Goal: Information Seeking & Learning: Learn about a topic

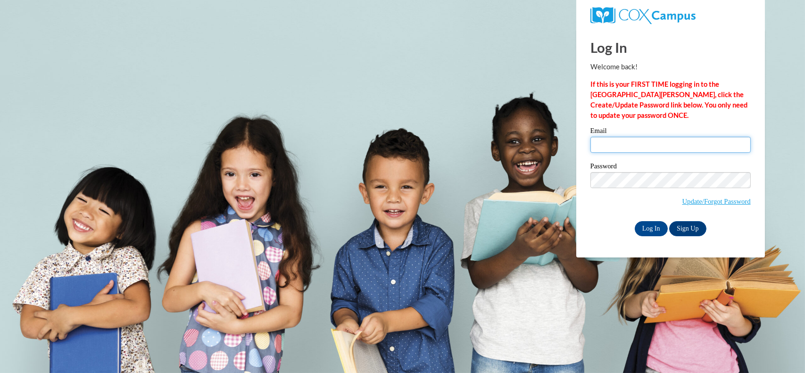
click at [719, 150] on input "Email" at bounding box center [670, 145] width 160 height 16
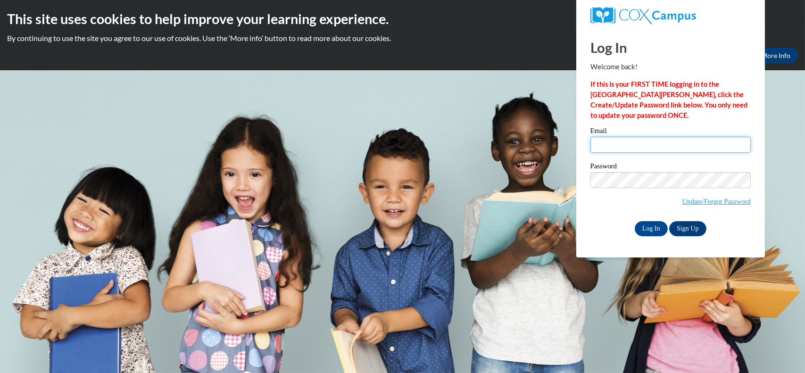
type input "asulliva@kusd.edu"
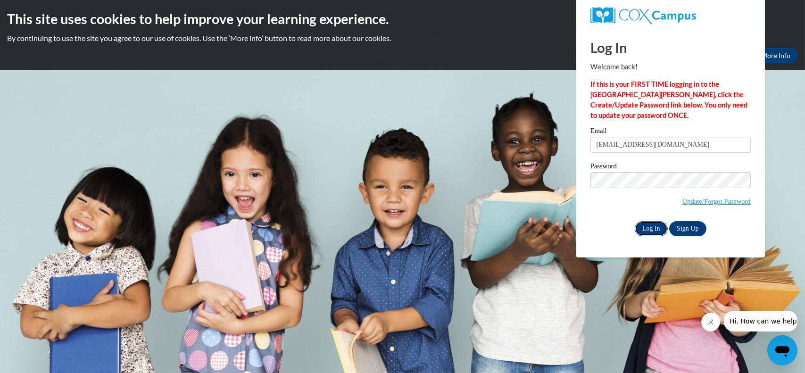
click at [655, 234] on input "Log In" at bounding box center [651, 228] width 33 height 15
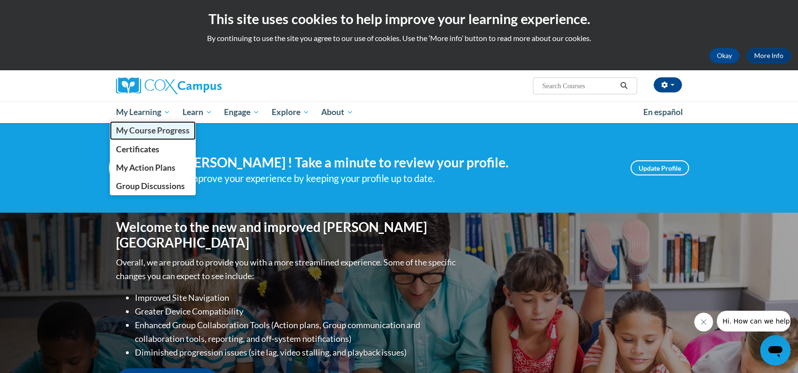
click at [133, 132] on span "My Course Progress" at bounding box center [153, 130] width 74 height 10
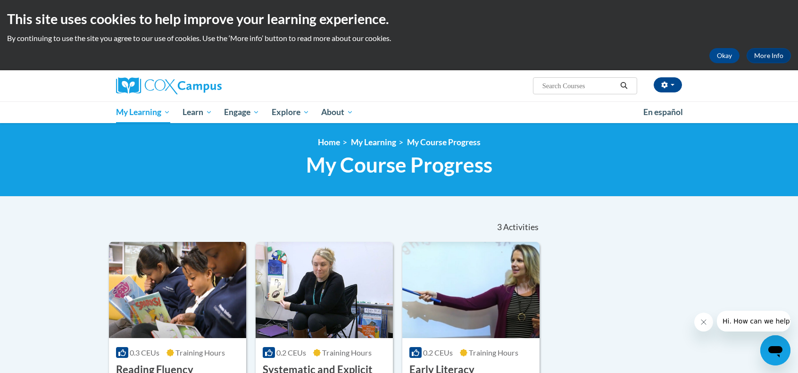
scroll to position [173, 0]
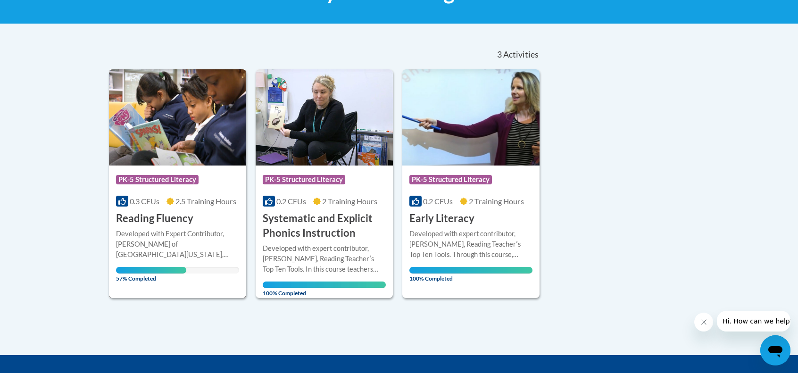
click at [144, 215] on h3 "Reading Fluency" at bounding box center [154, 218] width 77 height 15
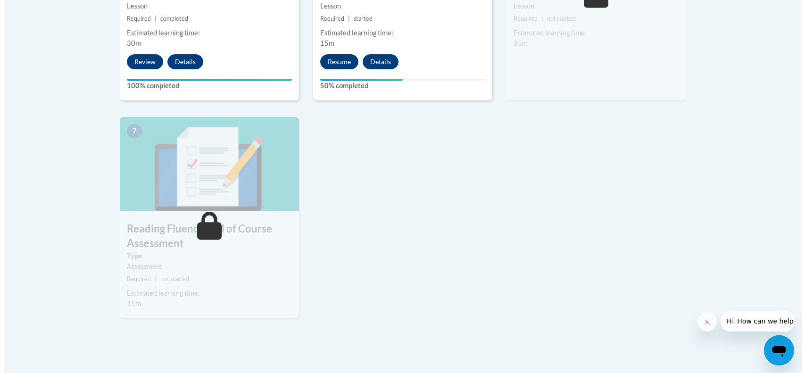
scroll to position [519, 0]
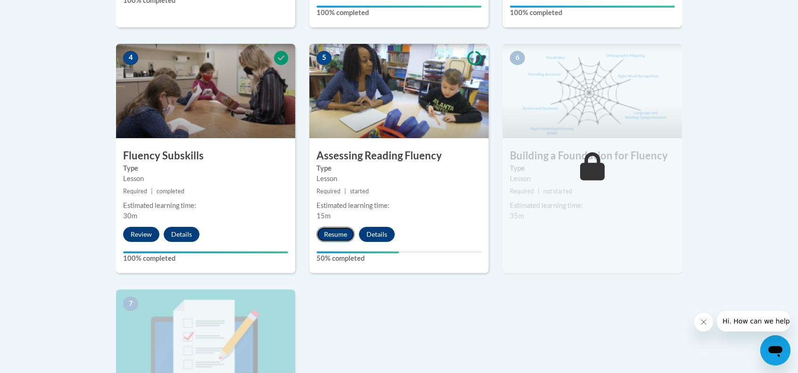
click at [341, 234] on button "Resume" at bounding box center [335, 234] width 38 height 15
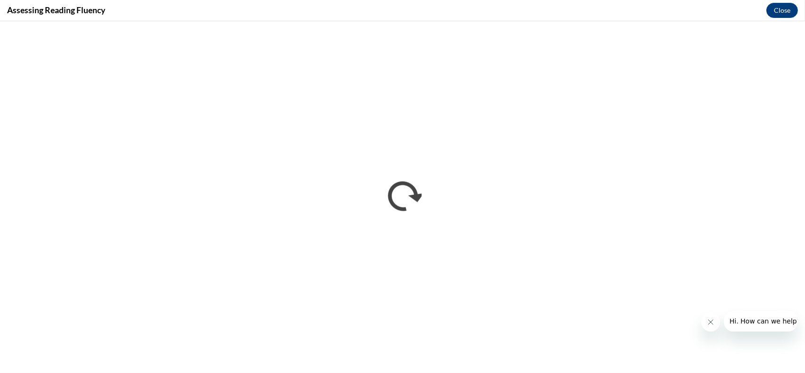
scroll to position [0, 0]
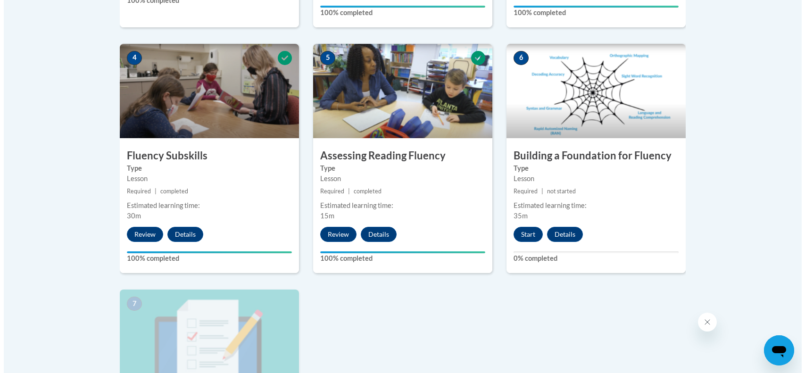
scroll to position [691, 0]
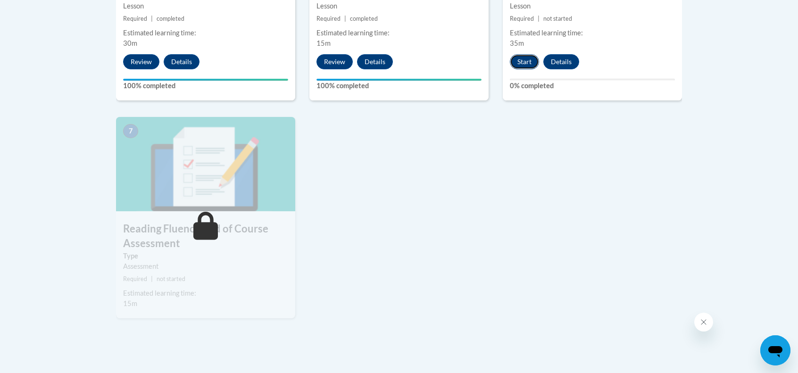
click at [521, 63] on button "Start" at bounding box center [524, 61] width 29 height 15
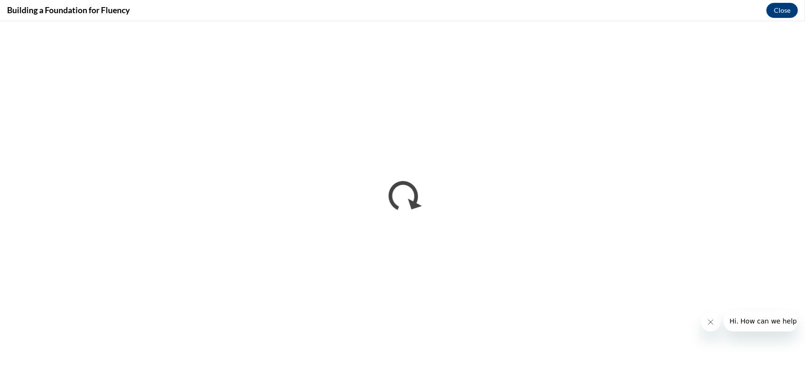
scroll to position [0, 0]
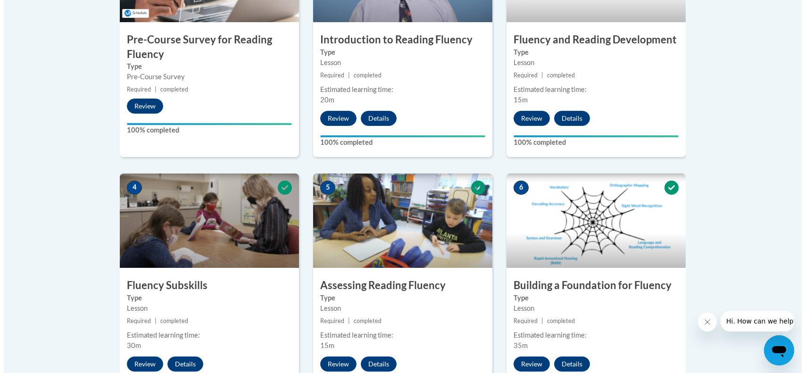
scroll to position [691, 0]
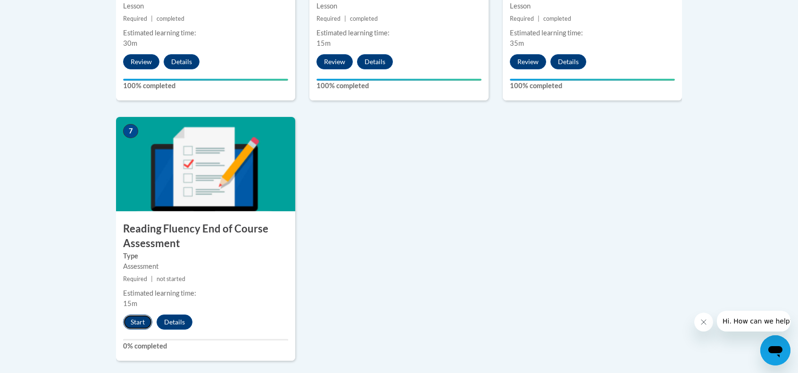
click at [135, 323] on button "Start" at bounding box center [137, 322] width 29 height 15
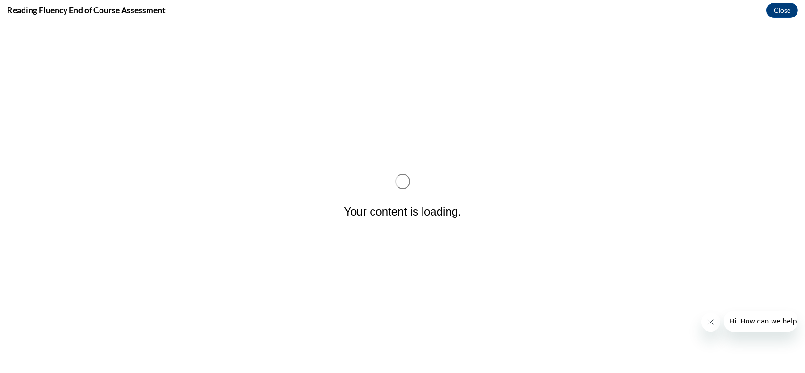
scroll to position [0, 0]
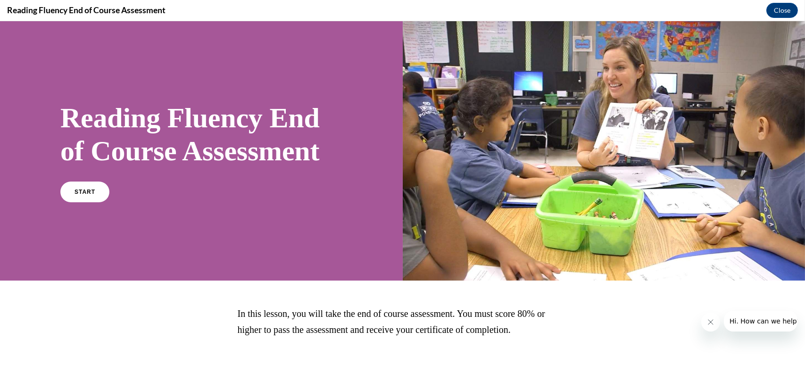
click at [707, 326] on button "Close message from company" at bounding box center [710, 321] width 19 height 19
click at [84, 184] on link "START" at bounding box center [84, 192] width 51 height 22
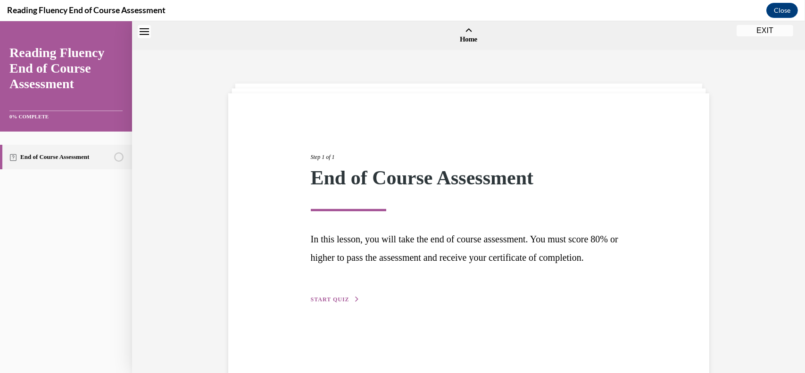
scroll to position [29, 0]
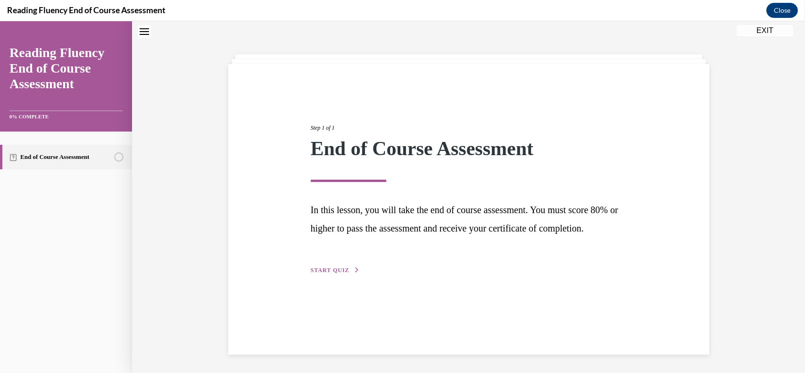
click at [332, 275] on div "Step 1 of 1 End of Course Assessment In this lesson, you will take the end of c…" at bounding box center [469, 189] width 330 height 174
click at [334, 274] on span "START QUIZ" at bounding box center [330, 270] width 39 height 7
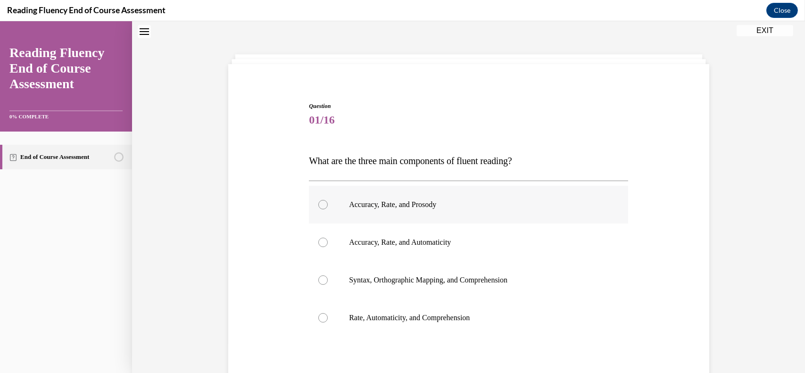
click at [507, 210] on label "Accuracy, Rate, and Prosody" at bounding box center [468, 205] width 319 height 38
click at [328, 209] on input "Accuracy, Rate, and Prosody" at bounding box center [322, 204] width 9 height 9
radio input "true"
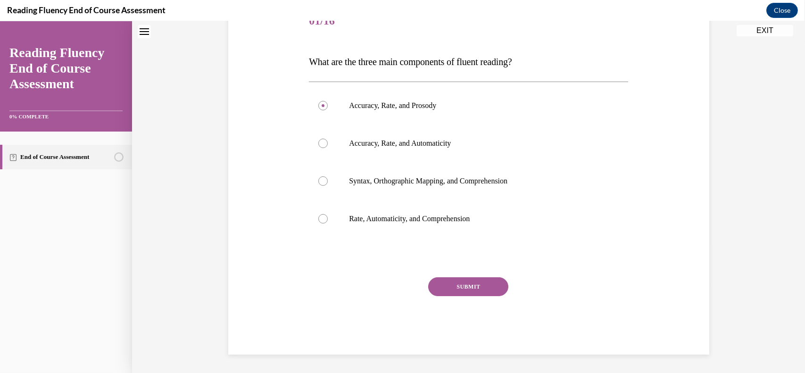
click at [457, 283] on button "SUBMIT" at bounding box center [468, 286] width 80 height 19
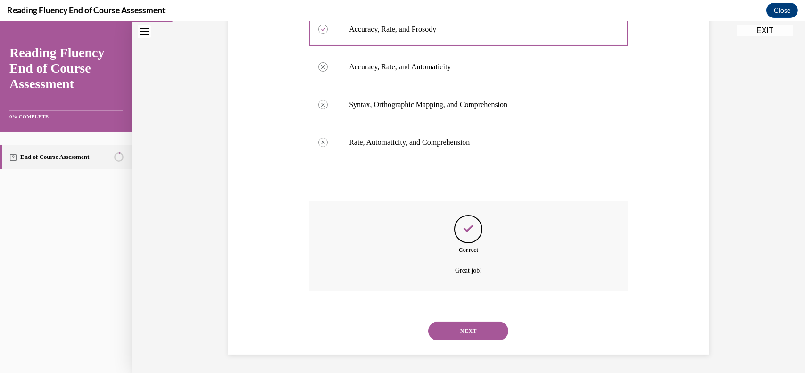
click at [475, 322] on button "NEXT" at bounding box center [468, 331] width 80 height 19
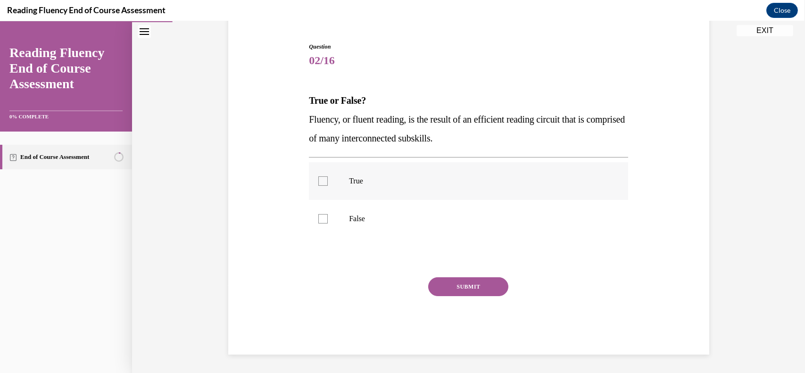
click at [370, 189] on label "True" at bounding box center [468, 181] width 319 height 38
click at [328, 186] on input "True" at bounding box center [322, 180] width 9 height 9
checkbox input "true"
click at [482, 293] on button "SUBMIT" at bounding box center [468, 286] width 80 height 19
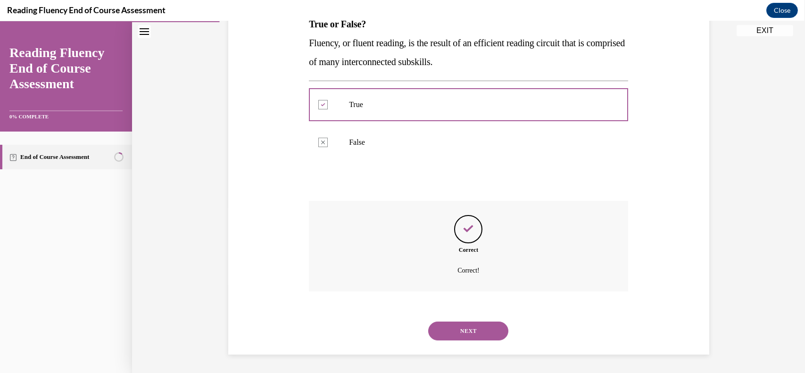
click at [486, 329] on button "NEXT" at bounding box center [468, 331] width 80 height 19
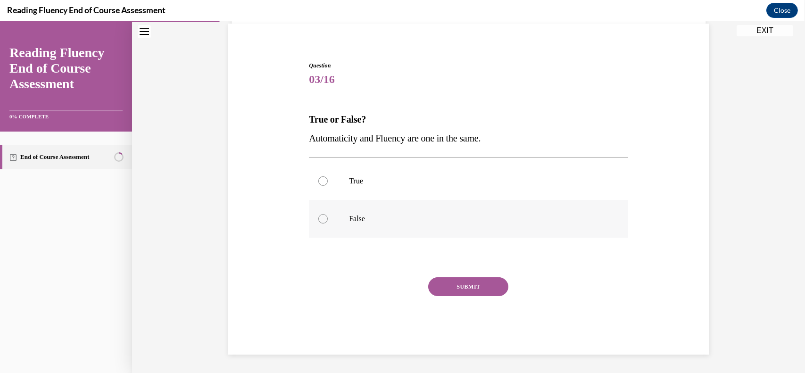
click at [326, 229] on label "False" at bounding box center [468, 219] width 319 height 38
click at [326, 224] on input "False" at bounding box center [322, 218] width 9 height 9
radio input "true"
click at [469, 283] on button "SUBMIT" at bounding box center [468, 286] width 80 height 19
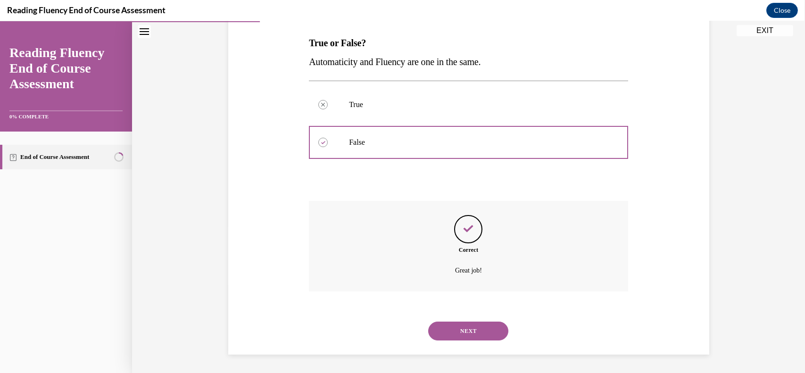
click at [484, 326] on button "NEXT" at bounding box center [468, 331] width 80 height 19
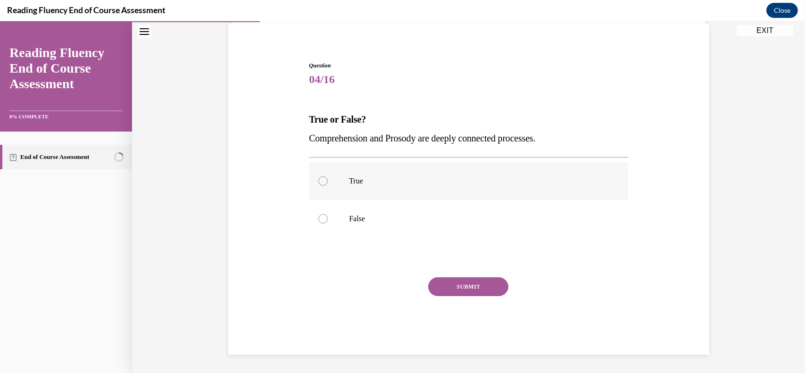
click at [326, 183] on label "True" at bounding box center [468, 181] width 319 height 38
click at [326, 183] on input "True" at bounding box center [322, 180] width 9 height 9
radio input "true"
click at [453, 288] on button "SUBMIT" at bounding box center [468, 286] width 80 height 19
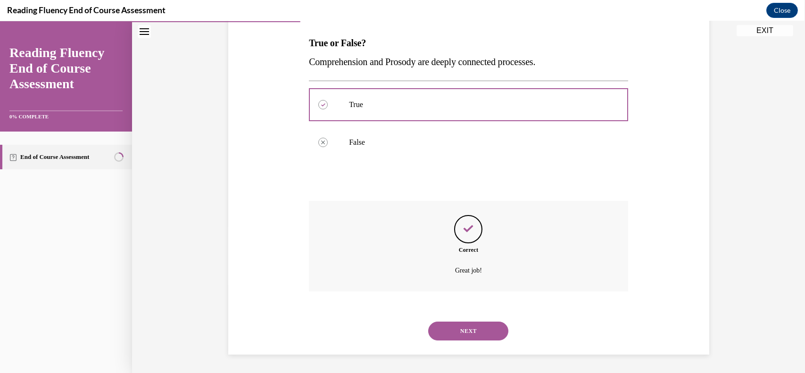
click at [461, 328] on button "NEXT" at bounding box center [468, 331] width 80 height 19
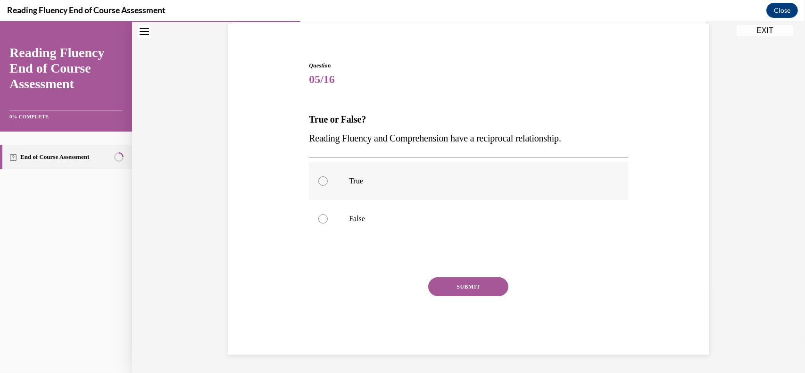
click at [349, 183] on p "True" at bounding box center [477, 180] width 256 height 9
click at [328, 183] on input "True" at bounding box center [322, 180] width 9 height 9
radio input "true"
click at [483, 283] on button "SUBMIT" at bounding box center [468, 286] width 80 height 19
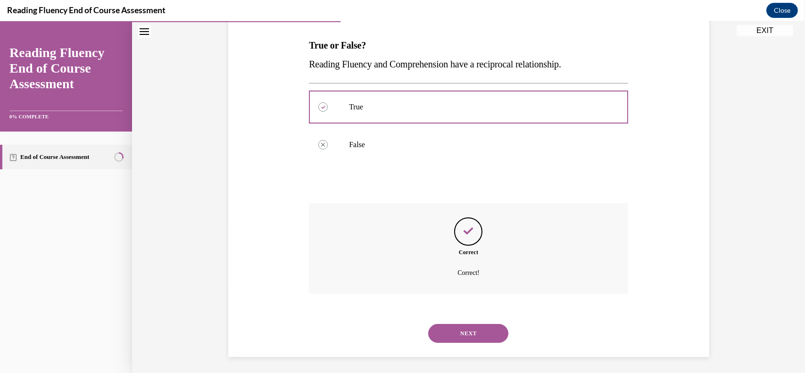
scroll to position [146, 0]
click at [478, 326] on button "NEXT" at bounding box center [468, 331] width 80 height 19
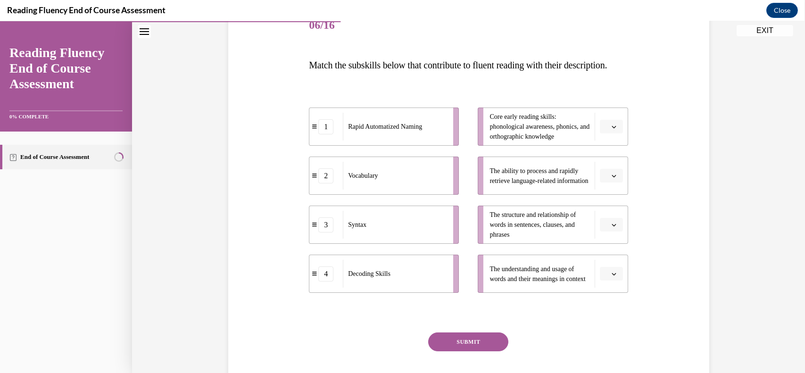
scroll to position [125, 0]
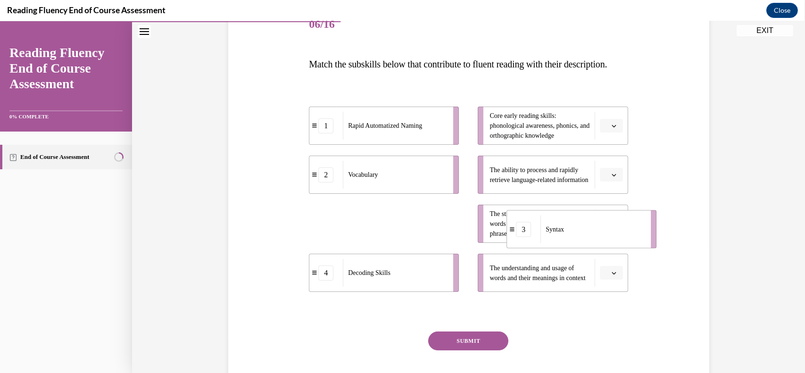
drag, startPoint x: 393, startPoint y: 247, endPoint x: 590, endPoint y: 253, distance: 197.7
click at [590, 243] on div "Syntax" at bounding box center [592, 230] width 104 height 28
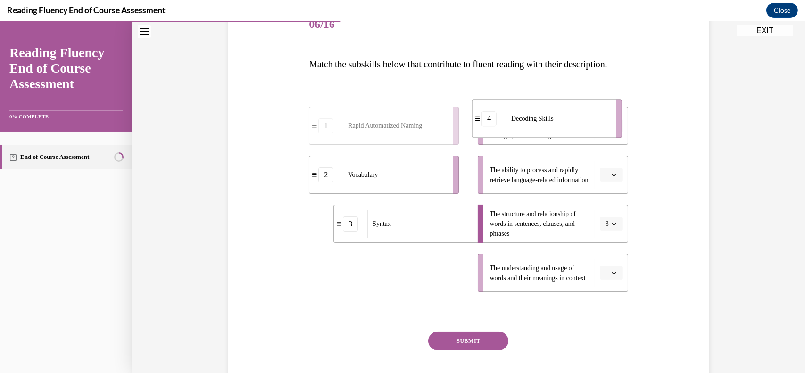
drag, startPoint x: 413, startPoint y: 299, endPoint x: 583, endPoint y: 147, distance: 228.5
click at [583, 133] on div "Decoding Skills" at bounding box center [558, 119] width 104 height 28
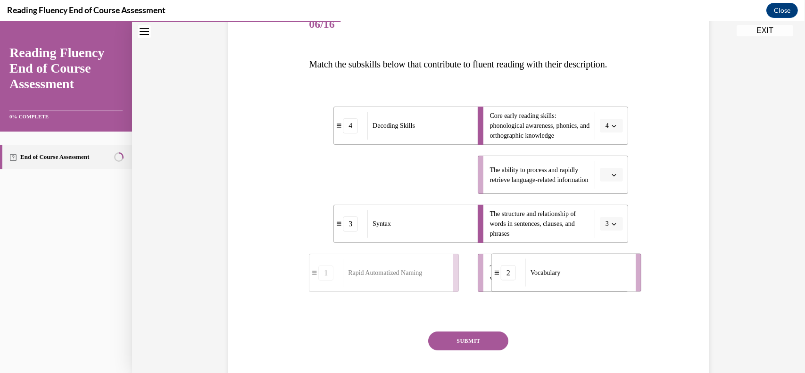
drag, startPoint x: 393, startPoint y: 194, endPoint x: 575, endPoint y: 291, distance: 207.0
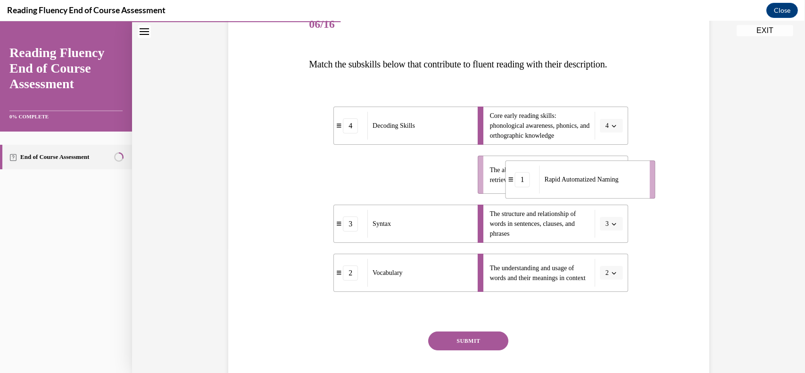
drag, startPoint x: 401, startPoint y: 201, endPoint x: 598, endPoint y: 207, distance: 196.7
click at [598, 193] on div "Rapid Automatized Naming" at bounding box center [592, 180] width 104 height 28
click at [469, 350] on button "SUBMIT" at bounding box center [468, 341] width 80 height 19
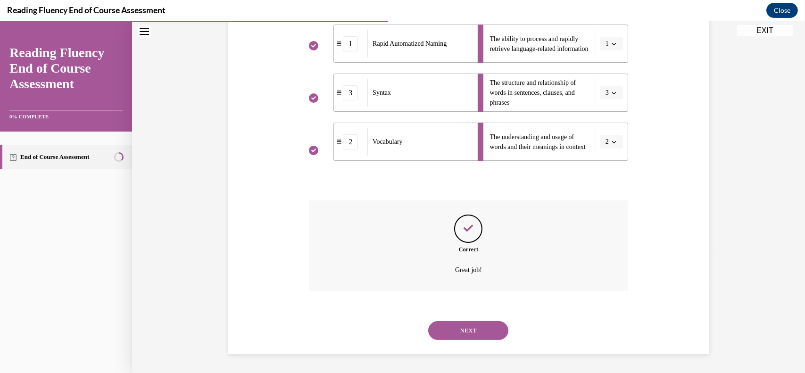
scroll to position [274, 0]
click at [483, 326] on button "NEXT" at bounding box center [468, 330] width 80 height 19
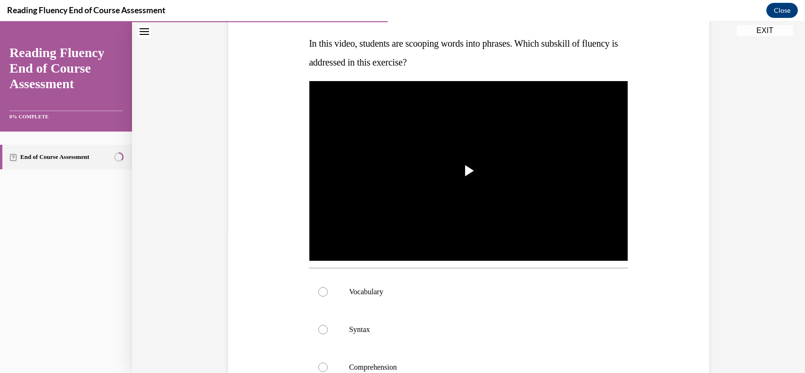
scroll to position [145, 0]
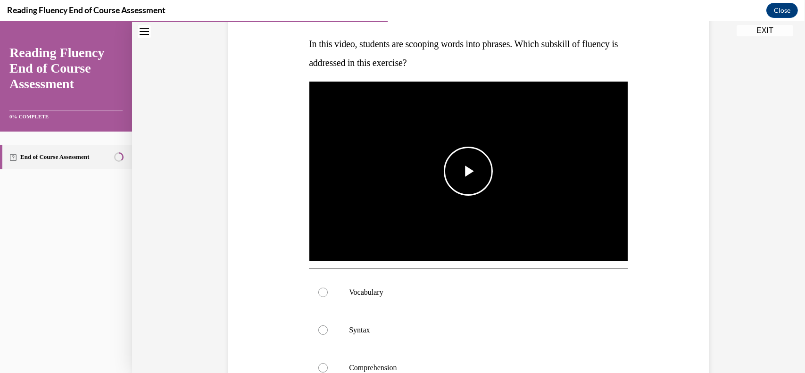
click at [468, 171] on span "Video player" at bounding box center [468, 171] width 0 height 0
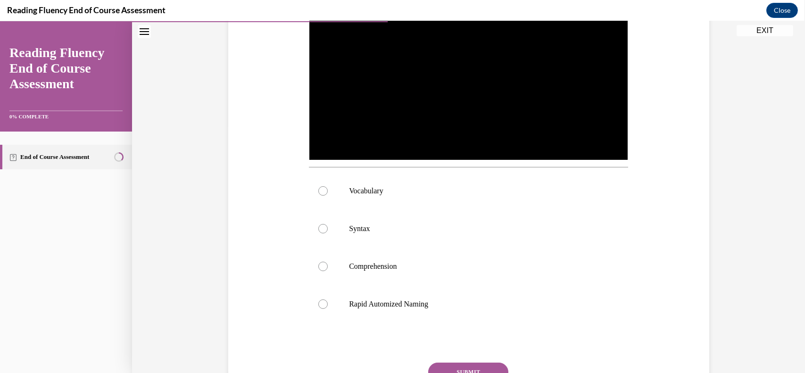
scroll to position [240, 0]
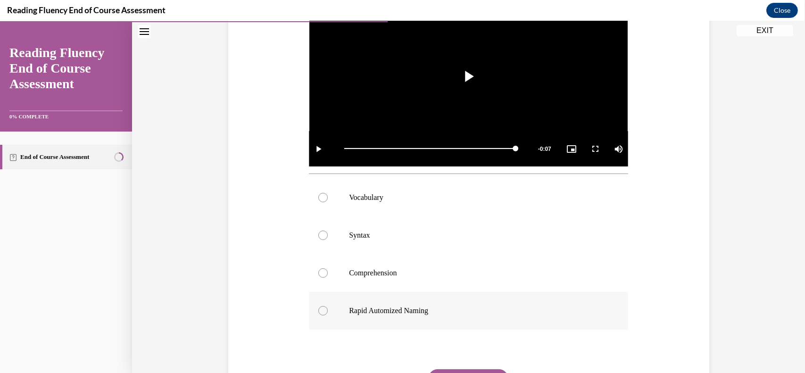
click at [391, 312] on p "Rapid Automized Naming" at bounding box center [477, 310] width 256 height 9
click at [328, 312] on input "Rapid Automized Naming" at bounding box center [322, 310] width 9 height 9
radio input "true"
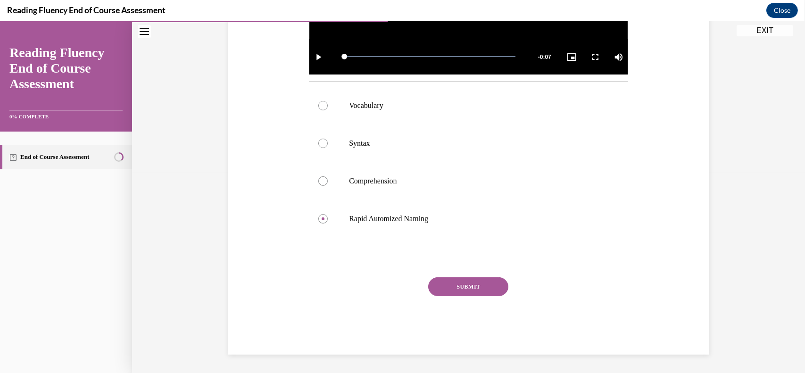
click at [480, 287] on button "SUBMIT" at bounding box center [468, 286] width 80 height 19
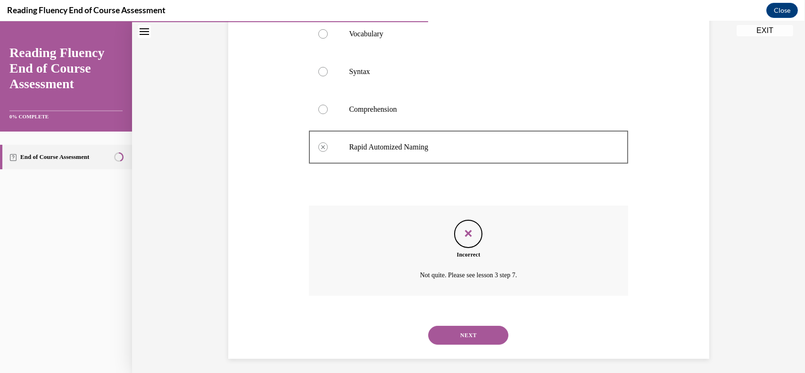
scroll to position [408, 0]
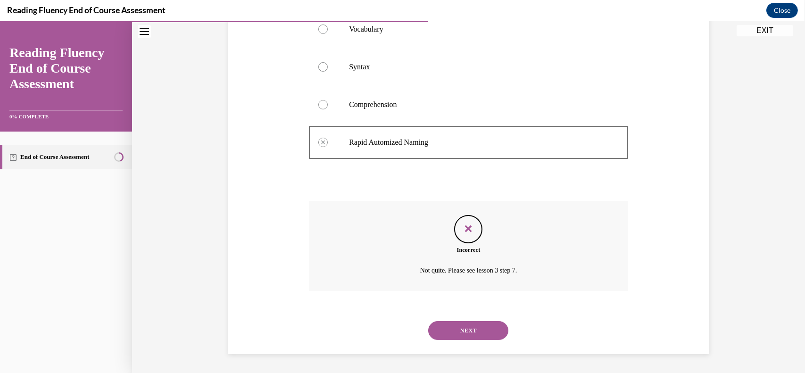
click at [478, 337] on button "NEXT" at bounding box center [468, 330] width 80 height 19
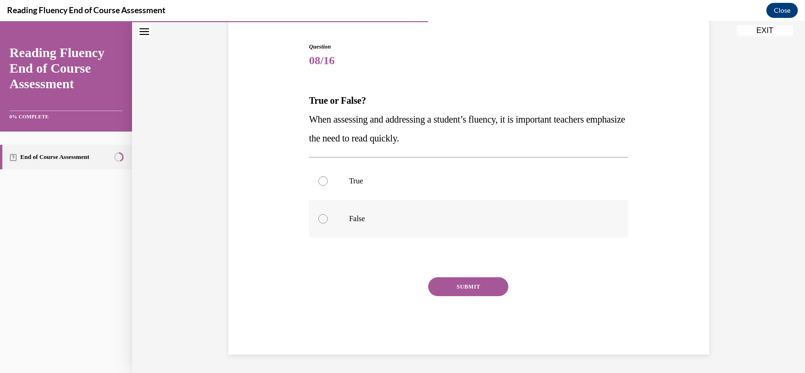
click at [354, 216] on p "False" at bounding box center [477, 218] width 256 height 9
click at [328, 216] on input "False" at bounding box center [322, 218] width 9 height 9
radio input "true"
click at [468, 289] on button "SUBMIT" at bounding box center [468, 286] width 80 height 19
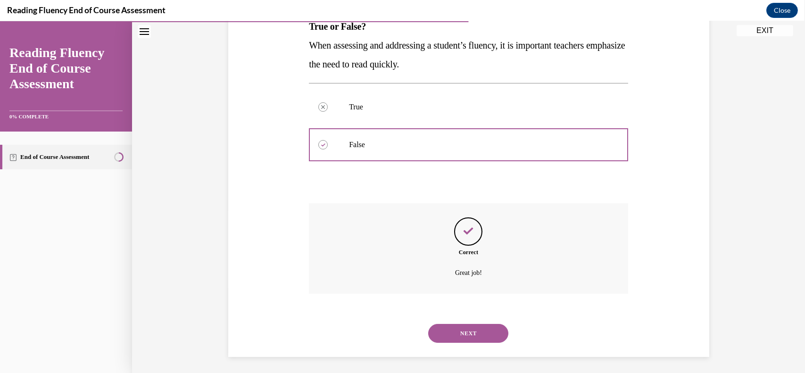
scroll to position [165, 0]
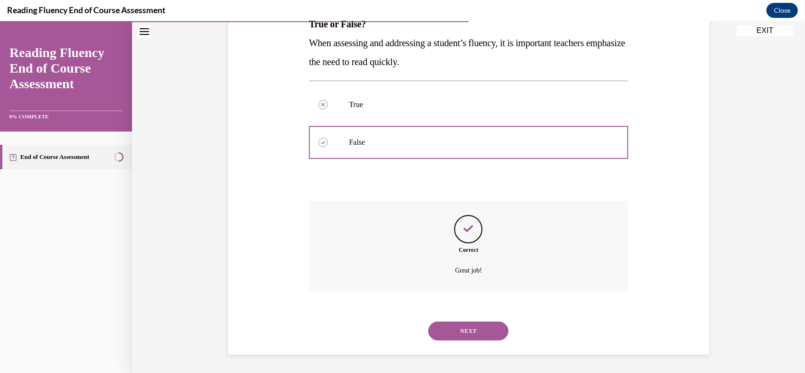
click at [473, 334] on button "NEXT" at bounding box center [468, 331] width 80 height 19
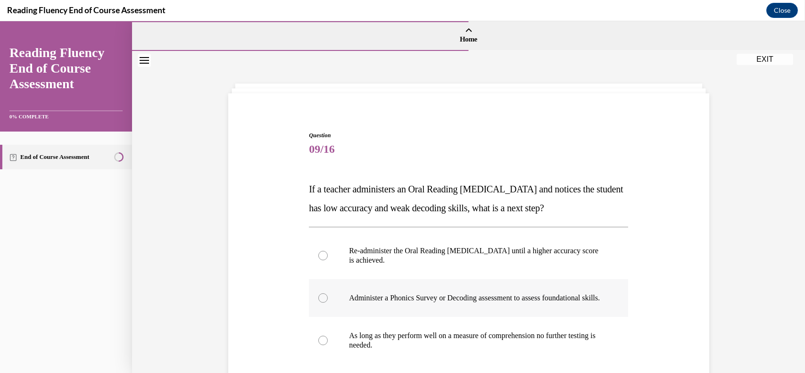
scroll to position [136, 0]
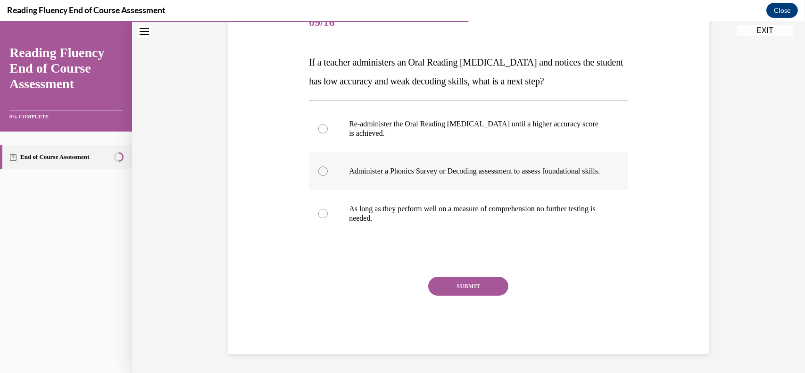
click at [516, 166] on p "Administer a Phonics Survey or Decoding assessment to assess foundational skill…" at bounding box center [477, 170] width 256 height 9
click at [328, 166] on input "Administer a Phonics Survey or Decoding assessment to assess foundational skill…" at bounding box center [322, 170] width 9 height 9
radio input "true"
click at [477, 292] on button "SUBMIT" at bounding box center [468, 286] width 80 height 19
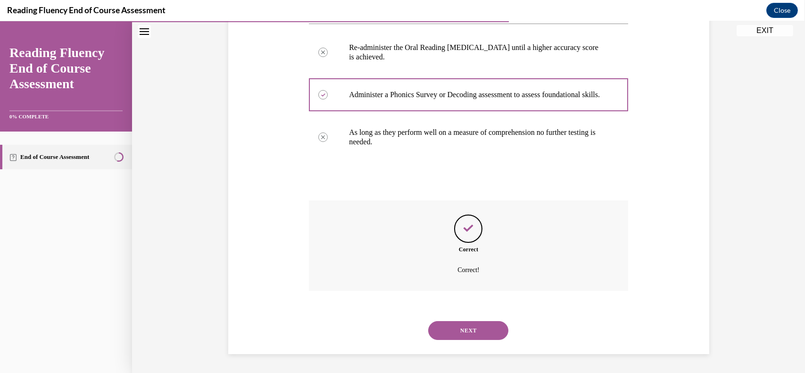
click at [471, 324] on button "NEXT" at bounding box center [468, 330] width 80 height 19
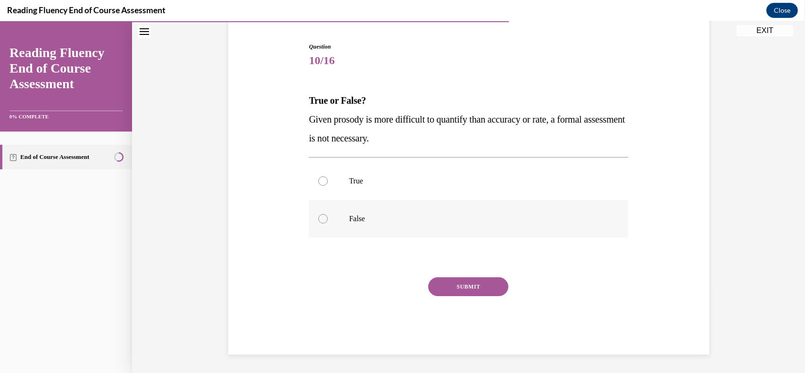
click at [349, 218] on p "False" at bounding box center [477, 218] width 256 height 9
click at [328, 218] on input "False" at bounding box center [322, 218] width 9 height 9
radio input "true"
click at [456, 285] on button "SUBMIT" at bounding box center [468, 286] width 80 height 19
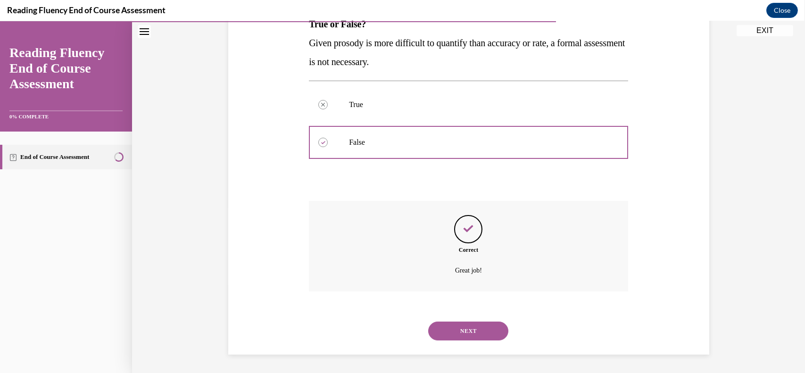
click at [465, 330] on button "NEXT" at bounding box center [468, 331] width 80 height 19
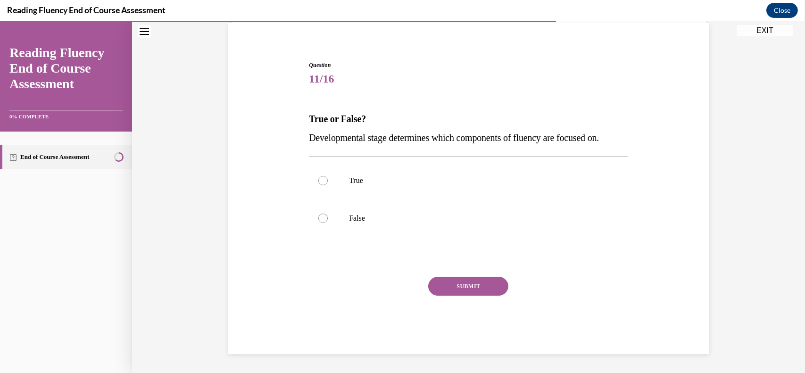
scroll to position [70, 0]
click at [352, 180] on p "True" at bounding box center [477, 180] width 256 height 9
click at [328, 180] on input "True" at bounding box center [322, 180] width 9 height 9
radio input "true"
click at [464, 283] on button "SUBMIT" at bounding box center [468, 286] width 80 height 19
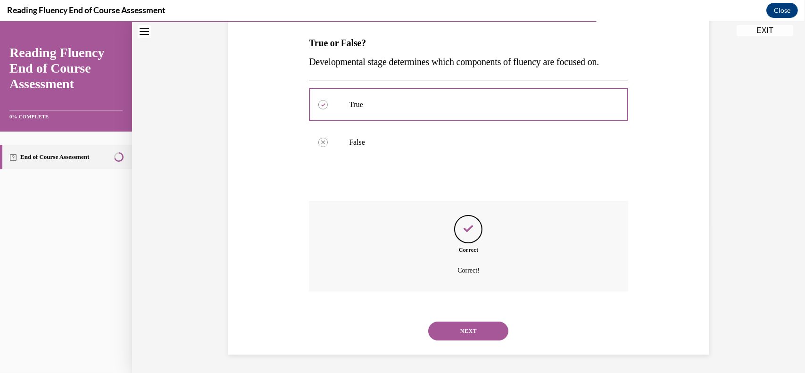
click at [470, 329] on button "NEXT" at bounding box center [468, 331] width 80 height 19
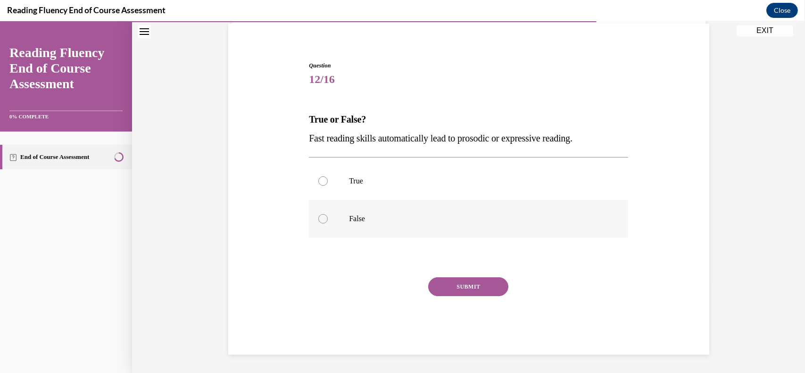
click at [386, 220] on p "False" at bounding box center [477, 218] width 256 height 9
click at [328, 220] on input "False" at bounding box center [322, 218] width 9 height 9
radio input "true"
click at [467, 288] on button "SUBMIT" at bounding box center [468, 286] width 80 height 19
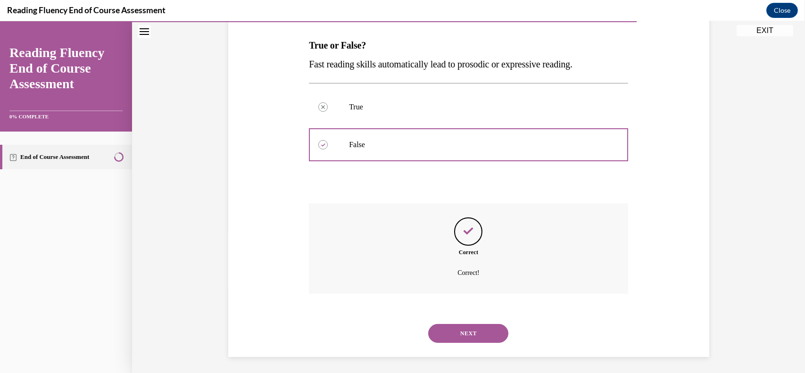
scroll to position [146, 0]
click at [476, 330] on button "NEXT" at bounding box center [468, 331] width 80 height 19
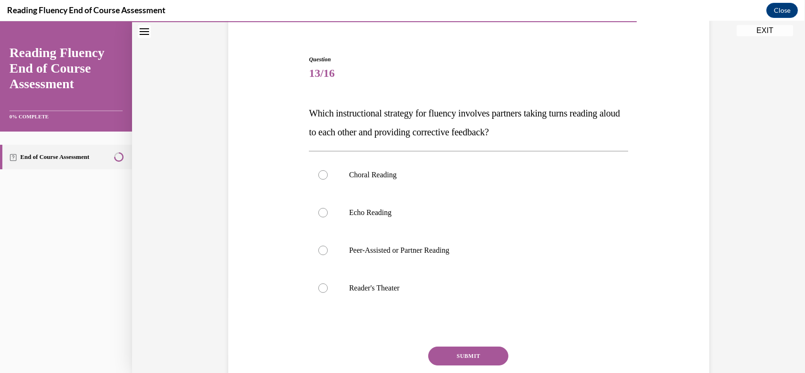
scroll to position [76, 0]
click at [465, 252] on p "Peer-Assisted or Partner Reading" at bounding box center [477, 249] width 256 height 9
click at [328, 252] on input "Peer-Assisted or Partner Reading" at bounding box center [322, 249] width 9 height 9
radio input "true"
click at [466, 357] on button "SUBMIT" at bounding box center [468, 355] width 80 height 19
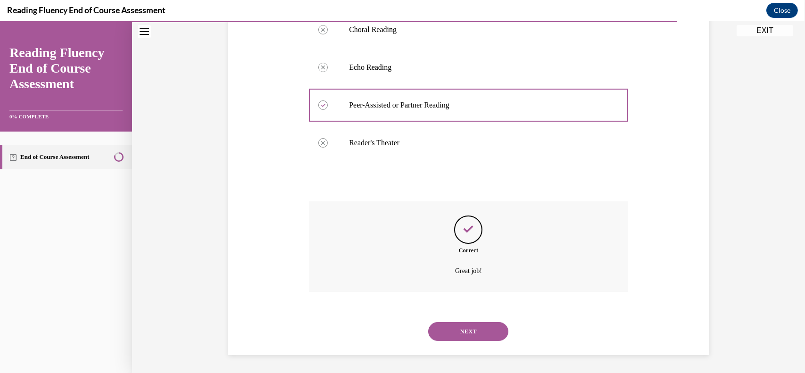
scroll to position [222, 0]
click at [479, 335] on button "NEXT" at bounding box center [468, 331] width 80 height 19
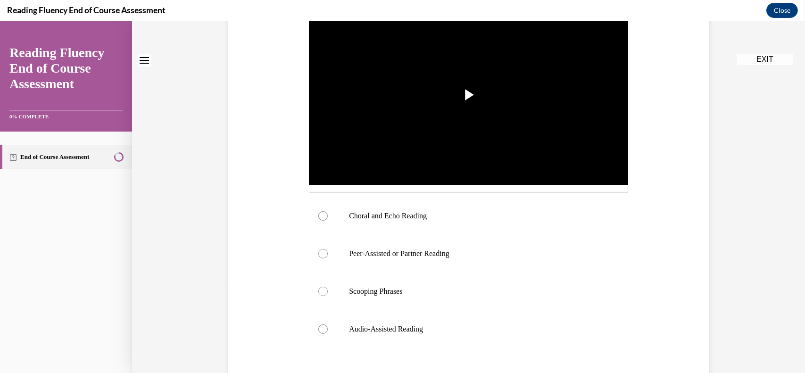
scroll to position [0, 0]
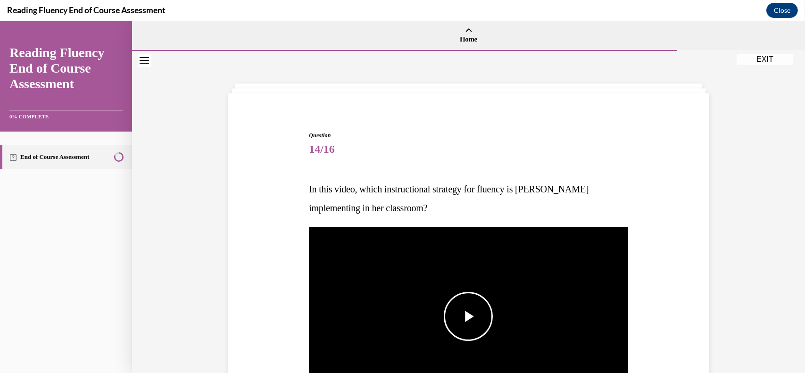
click at [468, 316] on span "Video player" at bounding box center [468, 316] width 0 height 0
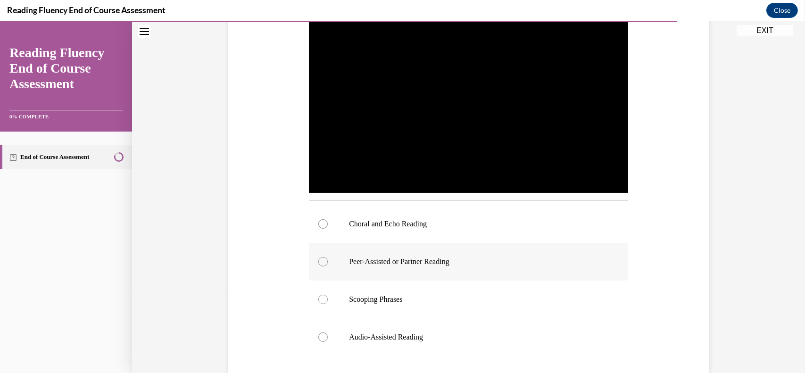
scroll to position [215, 0]
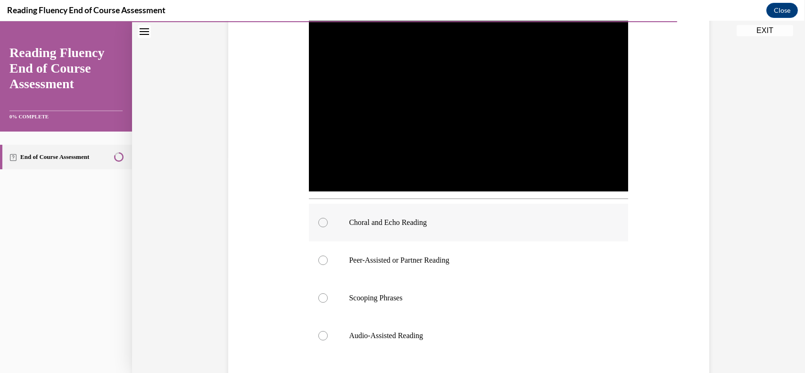
click at [367, 221] on p "Choral and Echo Reading" at bounding box center [477, 222] width 256 height 9
click at [328, 221] on input "Choral and Echo Reading" at bounding box center [322, 222] width 9 height 9
radio input "true"
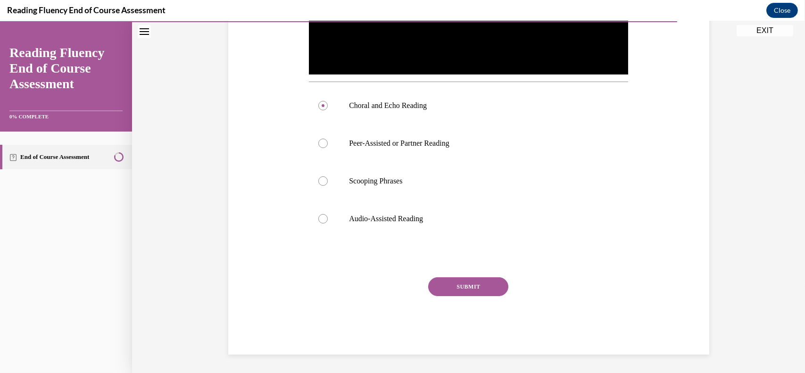
click at [483, 284] on button "SUBMIT" at bounding box center [468, 286] width 80 height 19
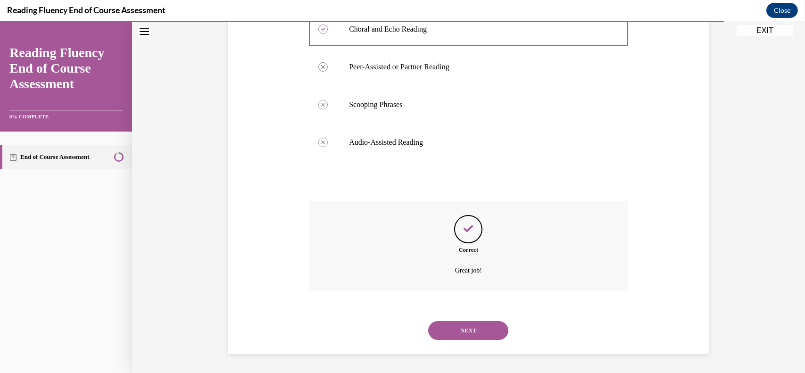
click at [479, 331] on button "NEXT" at bounding box center [468, 330] width 80 height 19
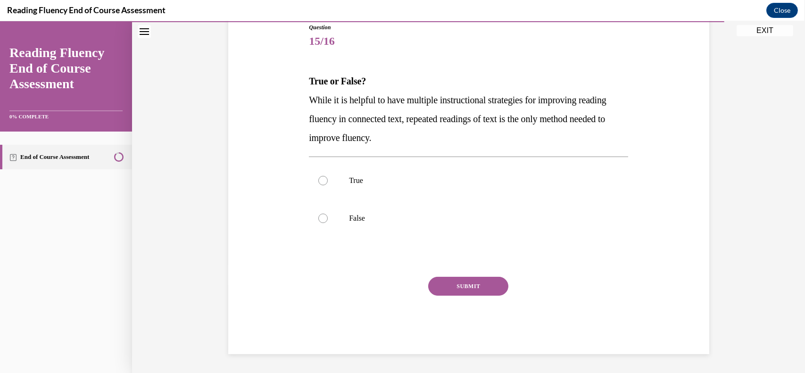
scroll to position [105, 0]
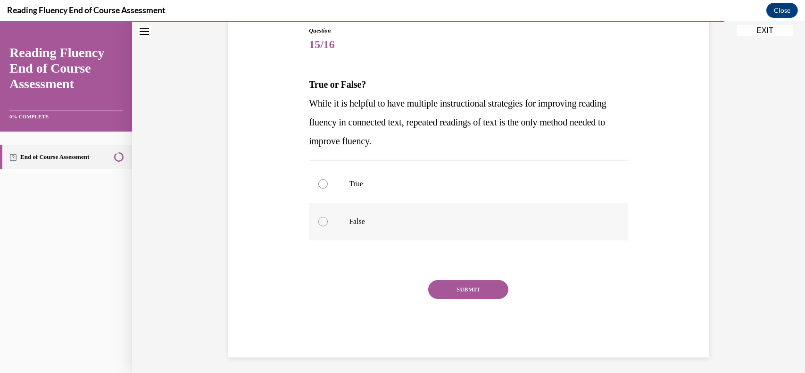
click at [322, 221] on div at bounding box center [322, 221] width 9 height 9
click at [322, 221] on input "False" at bounding box center [322, 221] width 9 height 9
radio input "true"
click at [469, 288] on button "SUBMIT" at bounding box center [468, 289] width 80 height 19
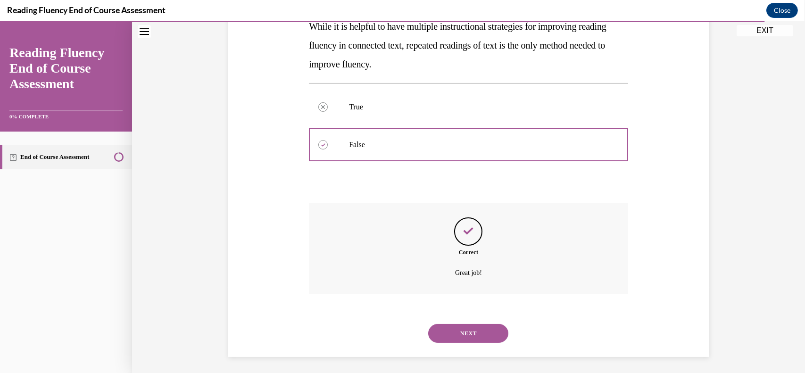
scroll to position [184, 0]
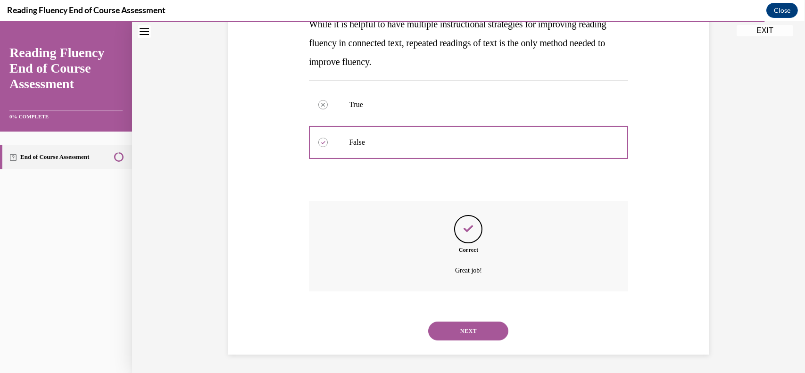
click at [490, 338] on button "NEXT" at bounding box center [468, 331] width 80 height 19
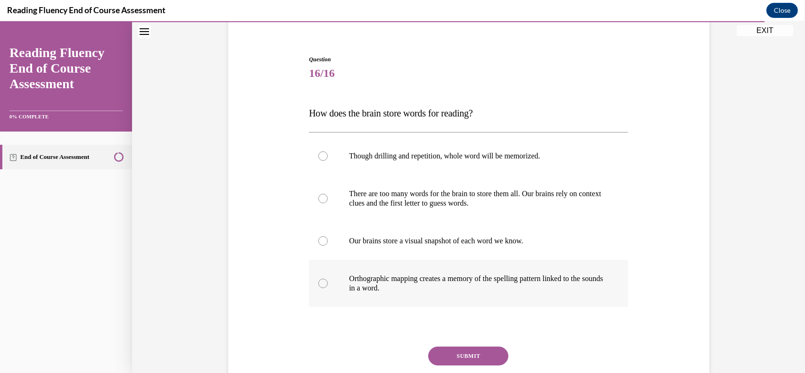
scroll to position [80, 0]
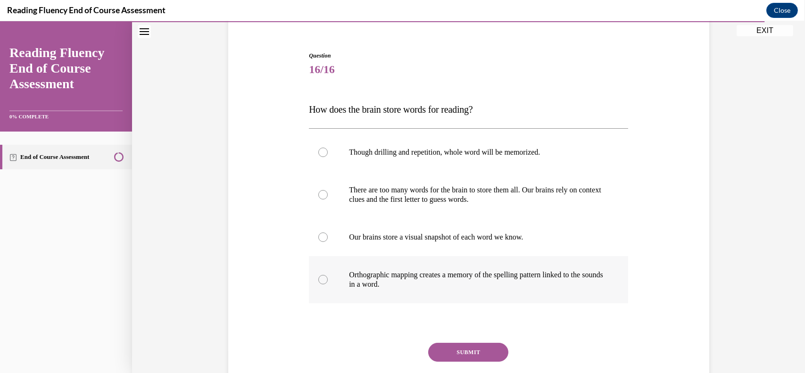
click at [491, 268] on label "Orthographic mapping creates a memory of the spelling pattern linked to the sou…" at bounding box center [468, 279] width 319 height 47
click at [328, 275] on input "Orthographic mapping creates a memory of the spelling pattern linked to the sou…" at bounding box center [322, 279] width 9 height 9
radio input "true"
click at [462, 349] on button "SUBMIT" at bounding box center [468, 352] width 80 height 19
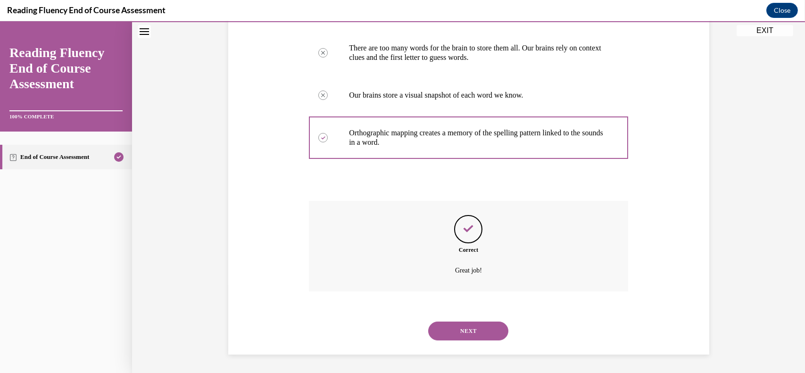
click at [478, 333] on button "NEXT" at bounding box center [468, 331] width 80 height 19
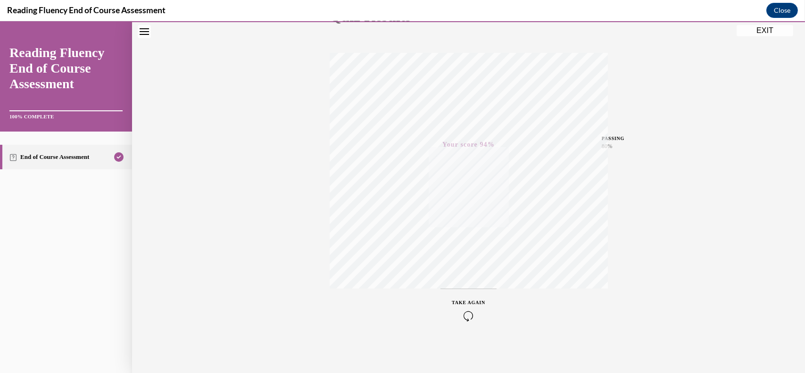
scroll to position [0, 0]
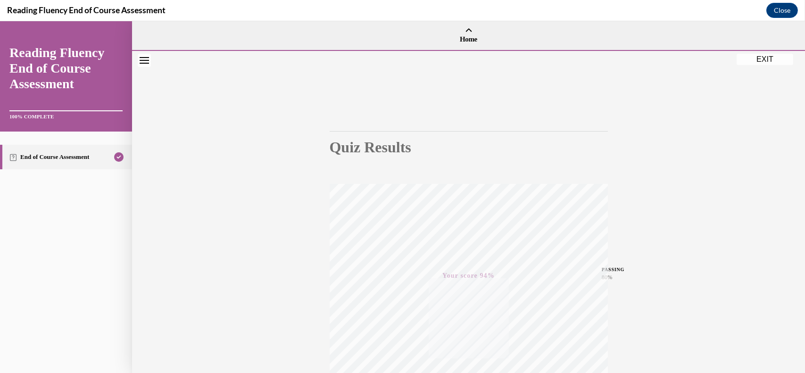
click at [759, 57] on button "EXIT" at bounding box center [765, 59] width 57 height 11
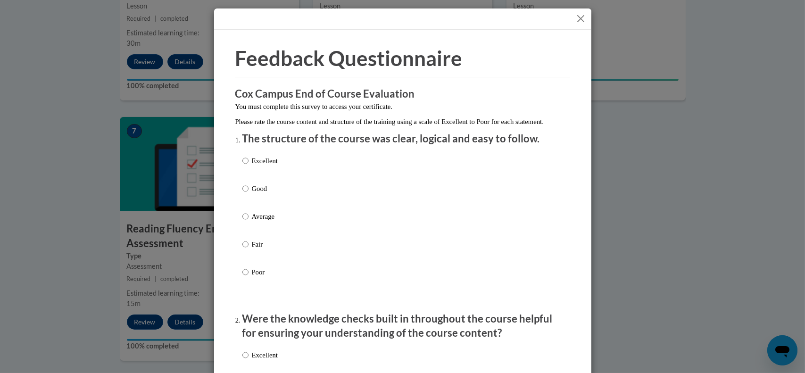
click at [253, 166] on p "Excellent" at bounding box center [265, 161] width 26 height 10
click at [249, 166] on input "Excellent" at bounding box center [245, 161] width 6 height 10
radio input "true"
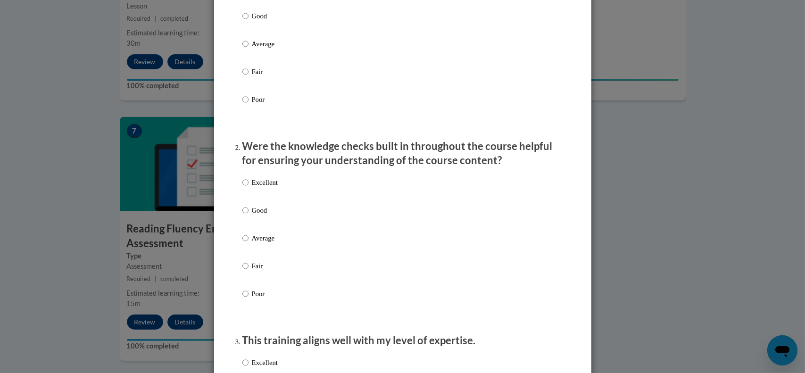
click at [260, 203] on label "Excellent" at bounding box center [259, 189] width 35 height 25
click at [249, 188] on input "Excellent" at bounding box center [245, 182] width 6 height 10
radio input "true"
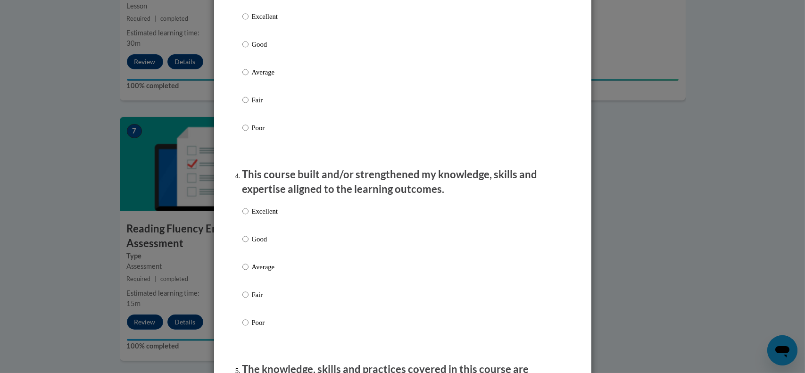
click at [261, 216] on p "Excellent" at bounding box center [265, 211] width 26 height 10
click at [249, 216] on input "Excellent" at bounding box center [245, 211] width 6 height 10
radio input "true"
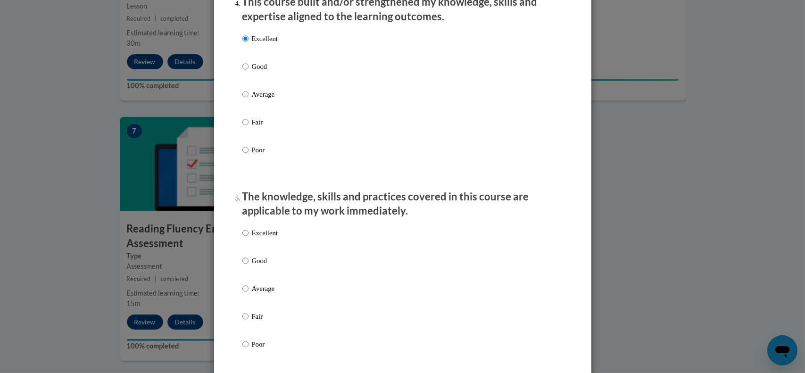
click at [261, 238] on p "Excellent" at bounding box center [265, 233] width 26 height 10
click at [249, 238] on input "Excellent" at bounding box center [245, 233] width 6 height 10
radio input "true"
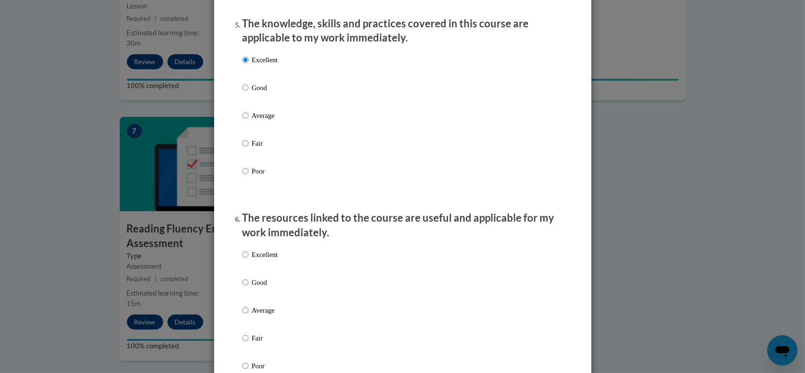
click at [261, 260] on p "Excellent" at bounding box center [265, 254] width 26 height 10
click at [249, 260] on input "Excellent" at bounding box center [245, 254] width 6 height 10
radio input "true"
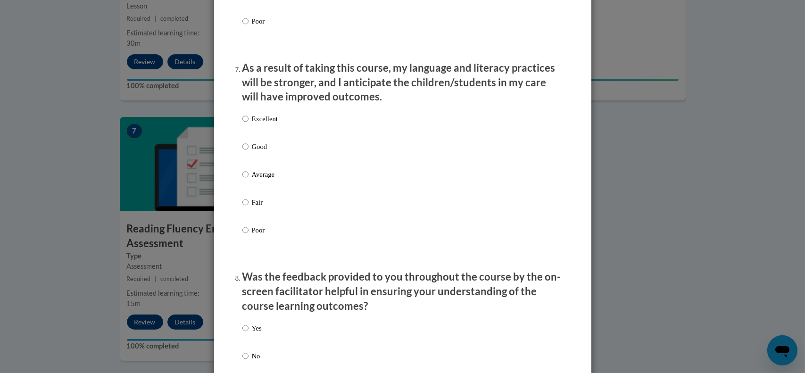
scroll to position [1210, 0]
click at [268, 137] on label "Excellent" at bounding box center [259, 125] width 35 height 25
click at [249, 123] on input "Excellent" at bounding box center [245, 118] width 6 height 10
radio input "true"
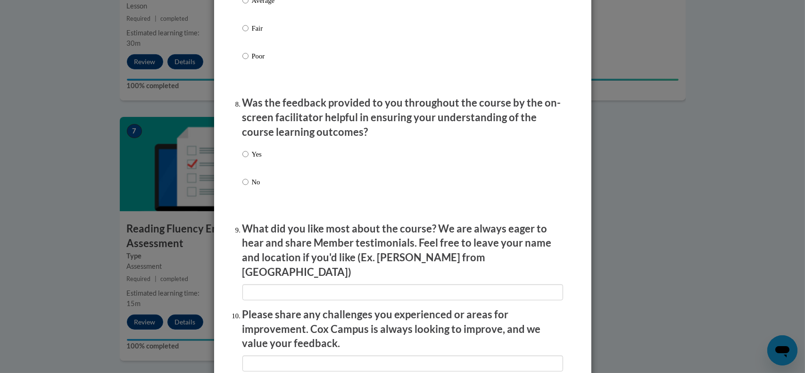
click at [252, 159] on p "Yes" at bounding box center [257, 154] width 10 height 10
click at [249, 159] on input "Yes" at bounding box center [245, 154] width 6 height 10
radio input "true"
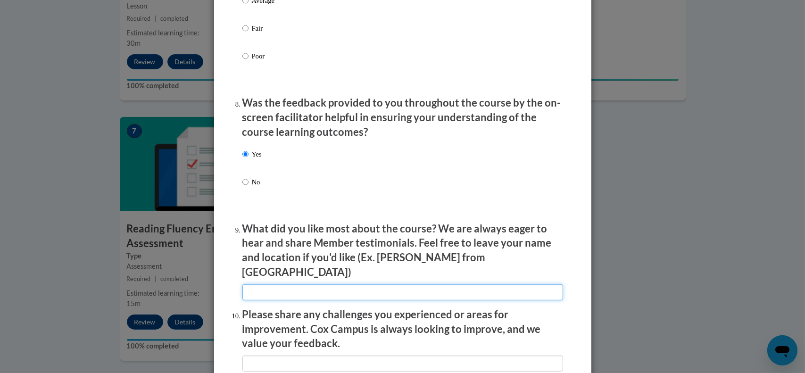
click at [294, 286] on input "textbox" at bounding box center [402, 292] width 321 height 16
type input "classroom videos"
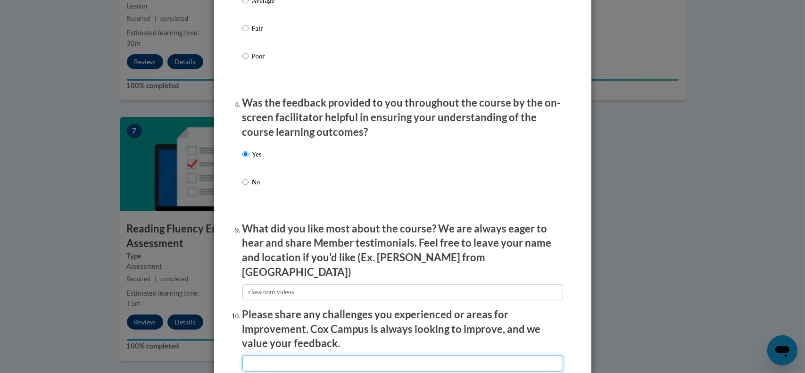
scroll to position [1556, 0]
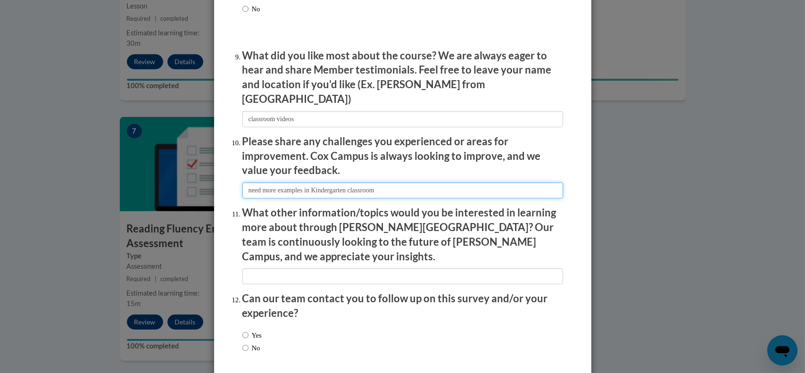
type input "need more examples in Kindergarten classroom"
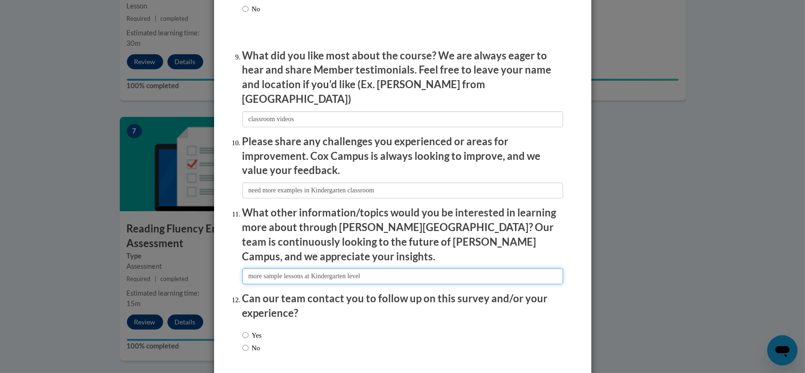
type input "more sample lessons at Kindergarten level"
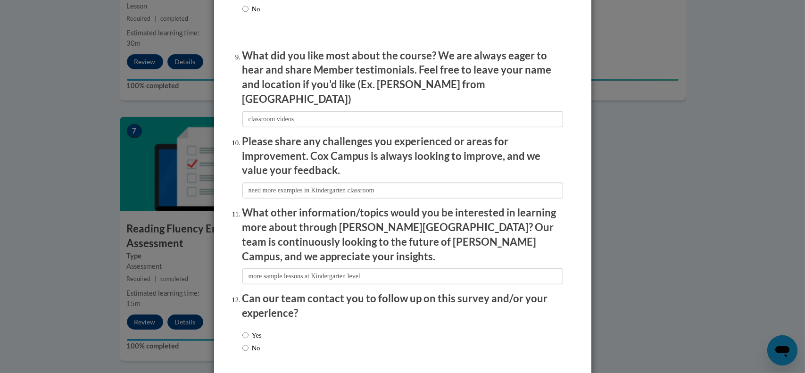
click at [256, 330] on label "Yes" at bounding box center [251, 335] width 19 height 10
click at [249, 330] on input "Yes" at bounding box center [245, 335] width 6 height 10
radio input "true"
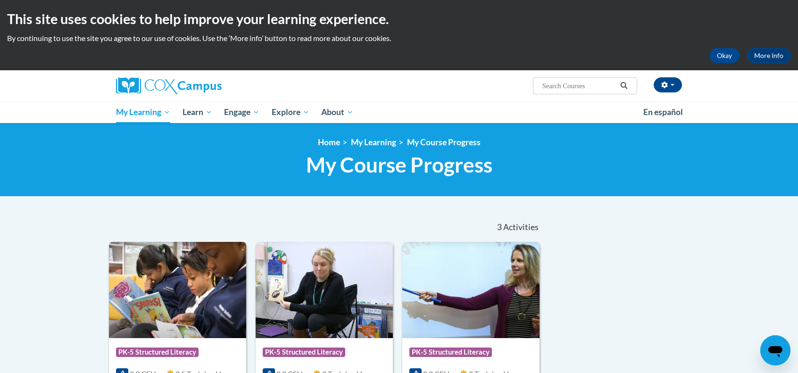
click at [589, 88] on input "Search..." at bounding box center [578, 85] width 75 height 11
type input "oral language"
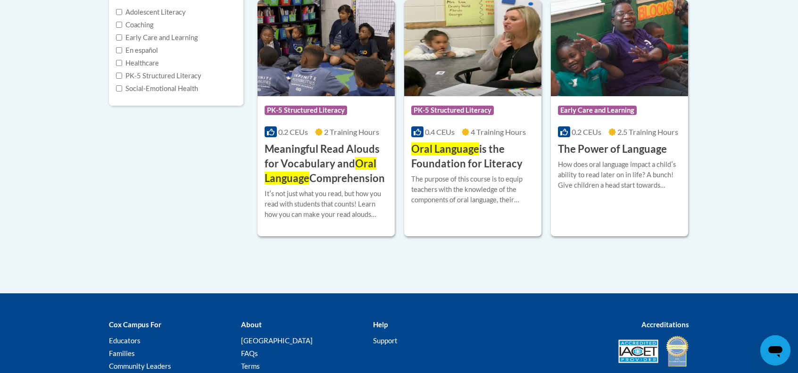
scroll to position [27, 0]
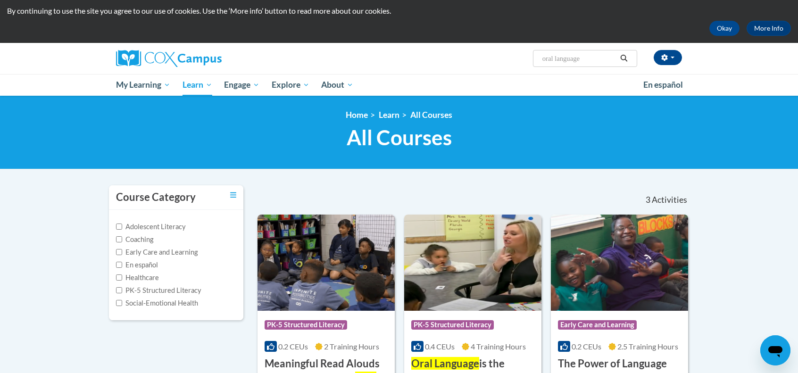
drag, startPoint x: 598, startPoint y: 58, endPoint x: 463, endPoint y: 58, distance: 134.9
click at [463, 58] on div "Amy Sullivan (America/Chicago UTC-05:00) My Profile Inbox My Transcripts Log Ou…" at bounding box center [495, 55] width 387 height 24
type input "read alouds"
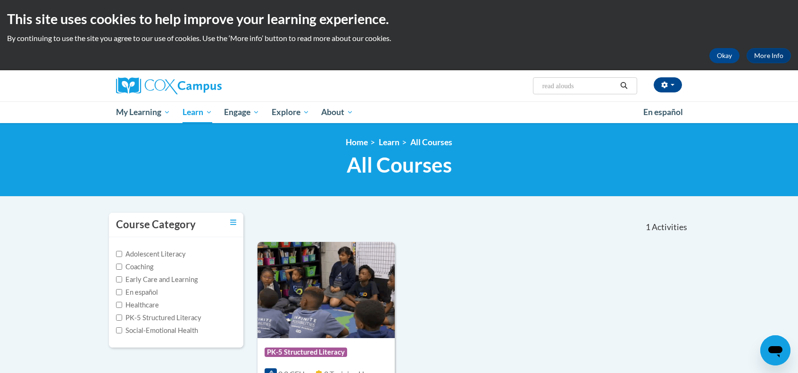
drag, startPoint x: 578, startPoint y: 87, endPoint x: 510, endPoint y: 87, distance: 68.4
click at [510, 87] on div "Amy Sullivan (America/Chicago UTC-05:00) My Profile Inbox My Transcripts Log Ou…" at bounding box center [495, 82] width 387 height 24
type input "oral language"
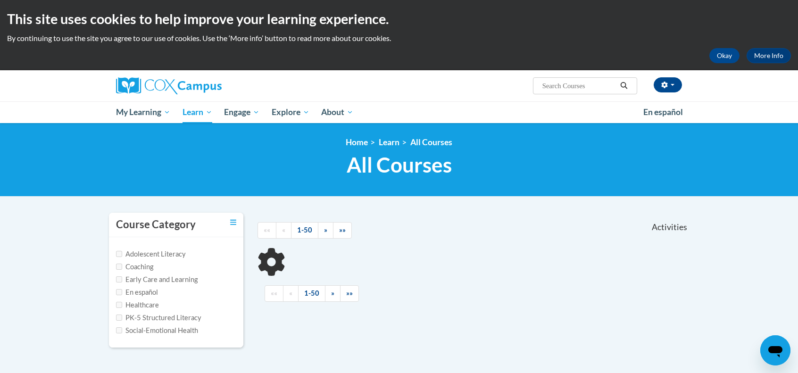
scroll to position [173, 0]
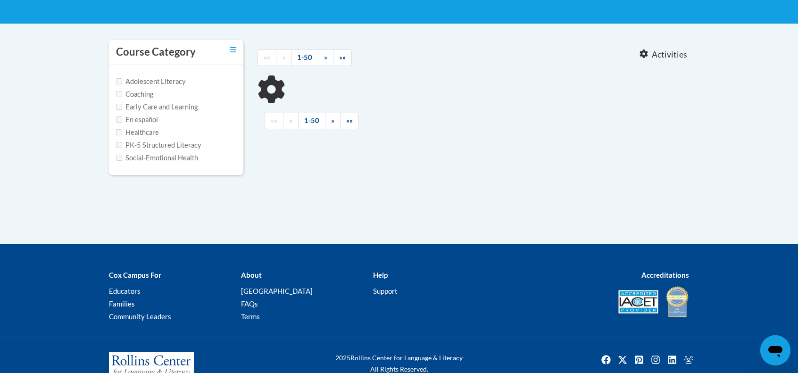
type input "oral language"
